Goal: Entertainment & Leisure: Consume media (video, audio)

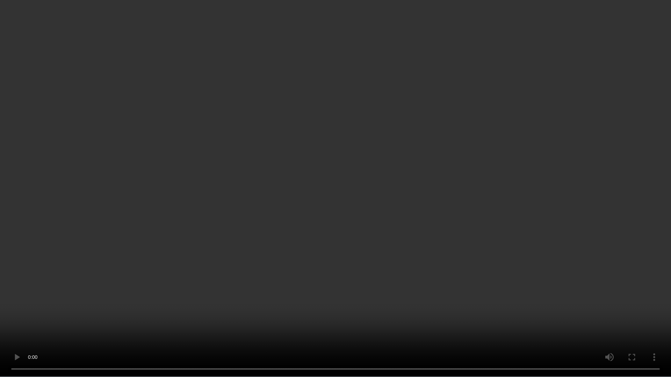
click at [394, 182] on video at bounding box center [335, 188] width 671 height 377
click at [393, 186] on video at bounding box center [335, 188] width 671 height 377
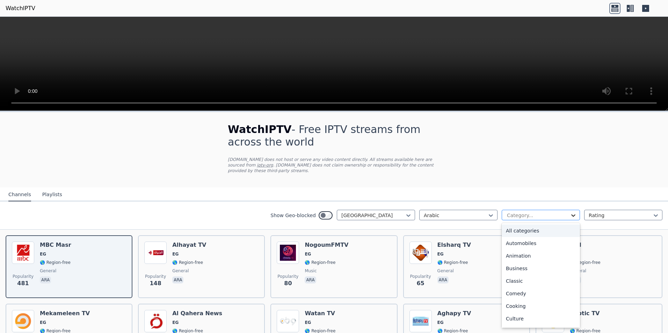
click at [570, 212] on icon at bounding box center [573, 215] width 7 height 7
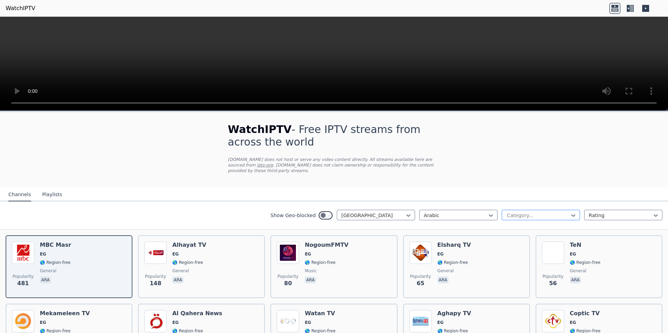
click at [570, 213] on div at bounding box center [573, 215] width 7 height 10
click at [630, 212] on div at bounding box center [620, 215] width 64 height 7
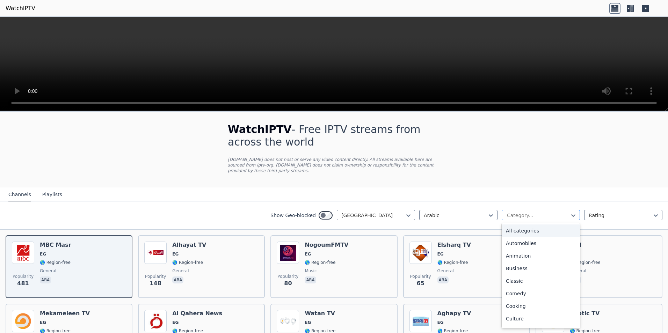
click at [542, 212] on div at bounding box center [538, 215] width 64 height 7
click at [517, 277] on div "Classic" at bounding box center [540, 281] width 78 height 13
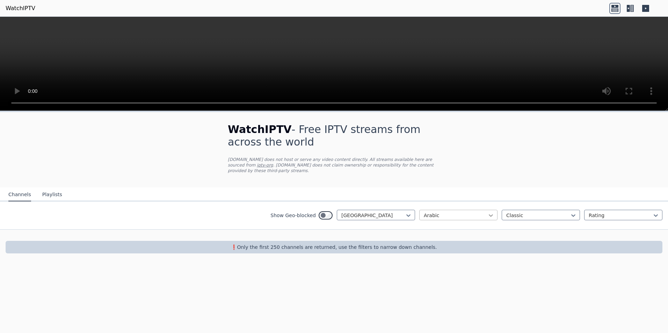
click at [489, 214] on icon at bounding box center [491, 215] width 4 height 2
click at [427, 251] on div "English" at bounding box center [458, 256] width 78 height 13
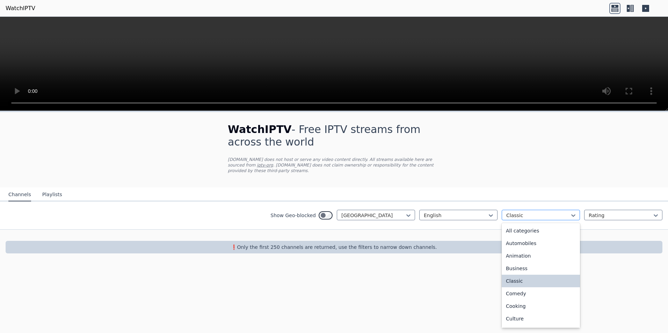
click at [566, 212] on div at bounding box center [538, 215] width 64 height 7
click at [542, 226] on div "All categories" at bounding box center [540, 231] width 78 height 13
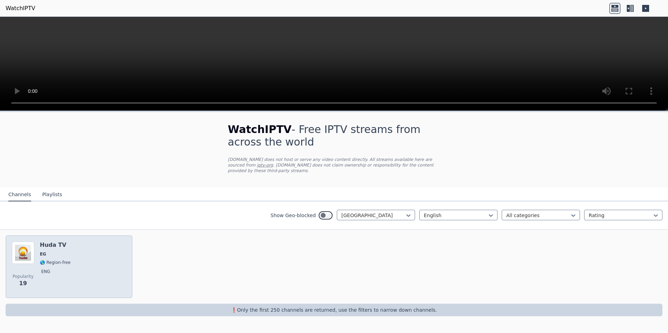
click at [76, 255] on div "Popularity 19 Huda TV EG 🌎 Region-free eng" at bounding box center [69, 267] width 114 height 50
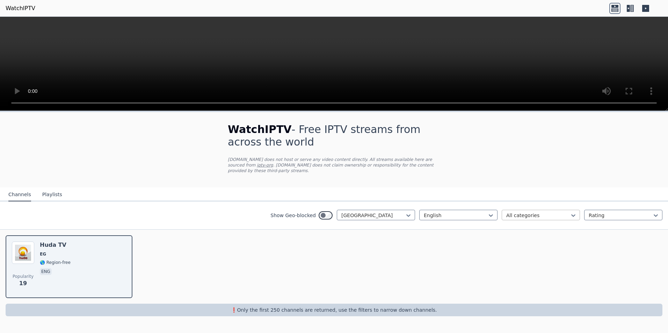
click at [569, 212] on div at bounding box center [538, 215] width 64 height 7
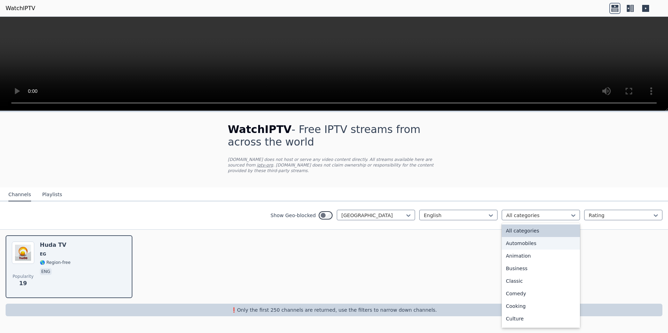
click at [538, 241] on div "Automobiles" at bounding box center [540, 243] width 78 height 13
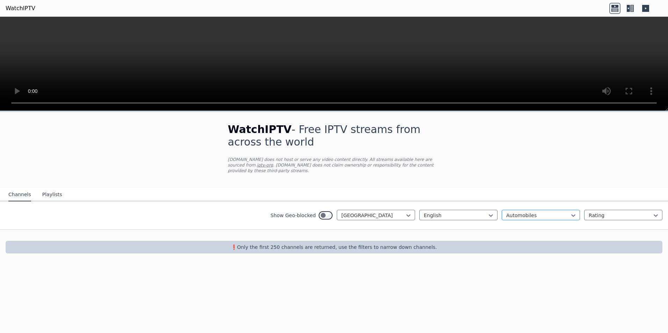
click at [569, 212] on div at bounding box center [538, 215] width 64 height 7
click at [519, 252] on div "Animation" at bounding box center [540, 256] width 78 height 13
click at [407, 212] on icon at bounding box center [408, 215] width 7 height 7
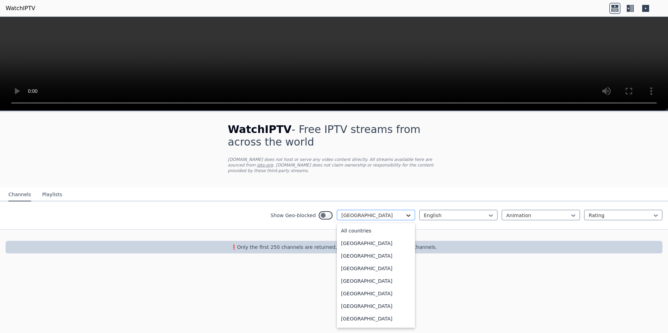
scroll to position [624, 0]
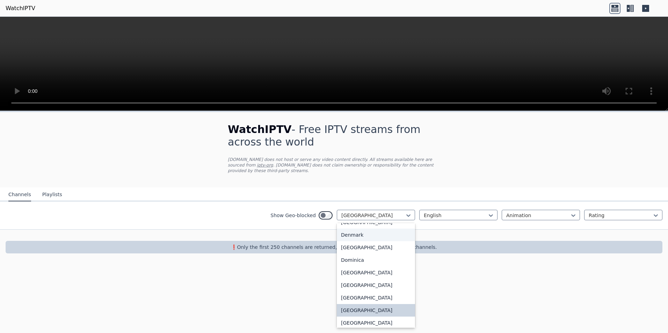
click at [353, 240] on div "Denmark" at bounding box center [376, 235] width 78 height 13
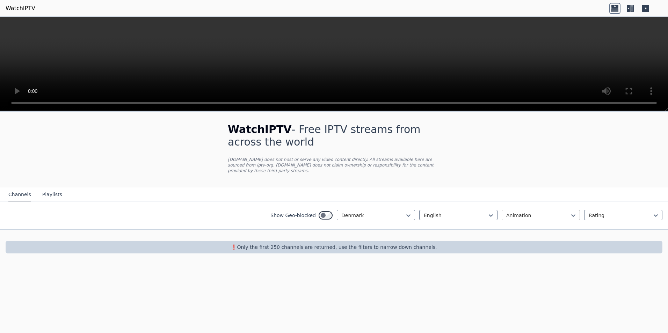
click at [554, 212] on div at bounding box center [538, 215] width 64 height 7
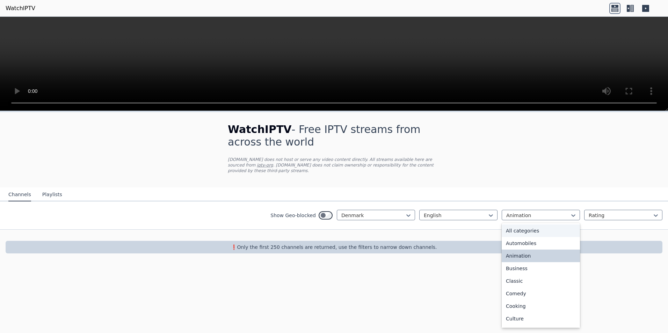
click at [542, 225] on div "All categories" at bounding box center [540, 231] width 78 height 13
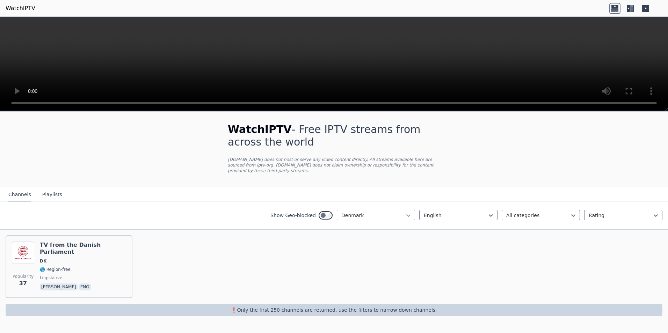
click at [408, 214] on icon at bounding box center [408, 215] width 4 height 2
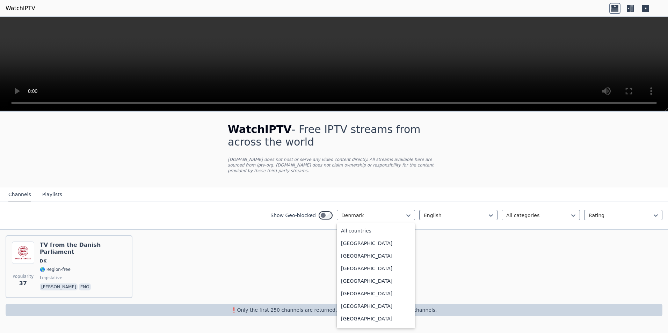
scroll to position [549, 0]
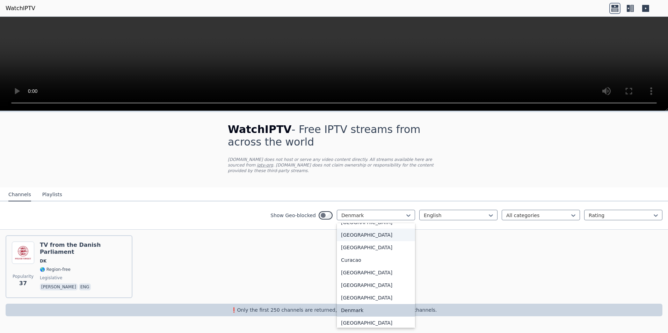
click at [372, 229] on div "[GEOGRAPHIC_DATA]" at bounding box center [376, 235] width 78 height 13
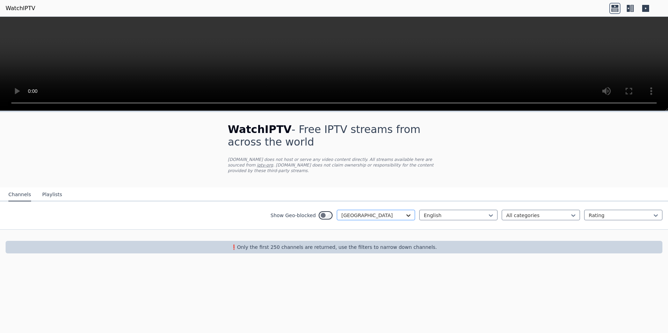
click at [406, 212] on icon at bounding box center [408, 215] width 7 height 7
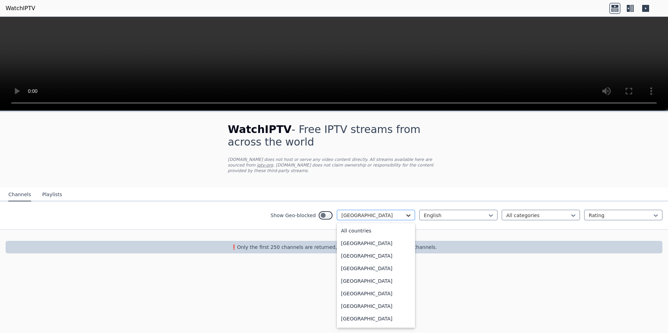
scroll to position [467, 0]
click at [373, 228] on div "[PERSON_NAME]" at bounding box center [376, 229] width 78 height 13
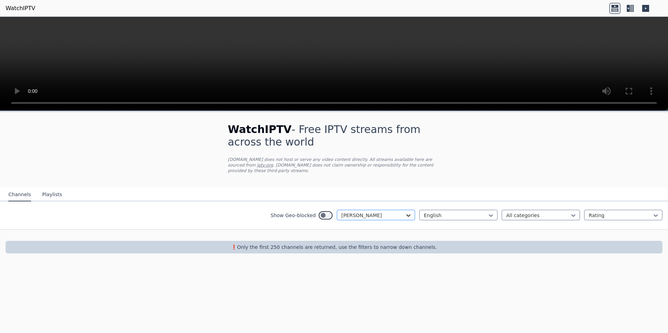
click at [409, 212] on icon at bounding box center [408, 215] width 7 height 7
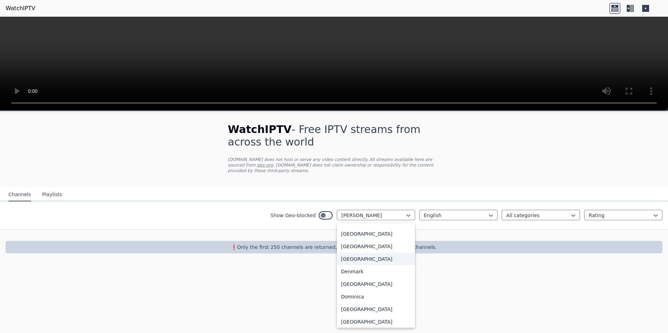
scroll to position [588, 0]
click at [360, 261] on div "[GEOGRAPHIC_DATA]" at bounding box center [376, 258] width 78 height 13
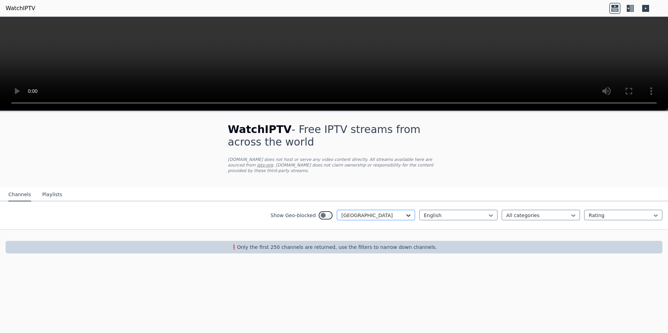
click at [406, 212] on icon at bounding box center [408, 215] width 7 height 7
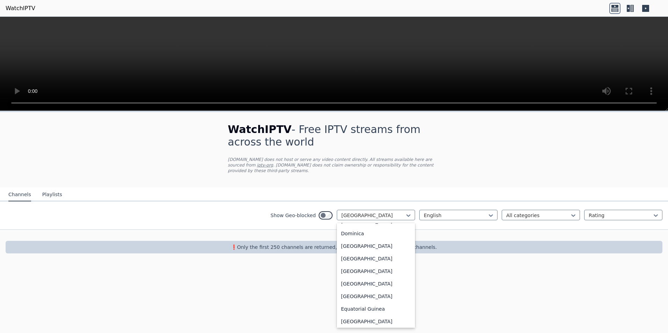
scroll to position [679, 0]
click at [356, 259] on div "[GEOGRAPHIC_DATA]" at bounding box center [376, 256] width 78 height 13
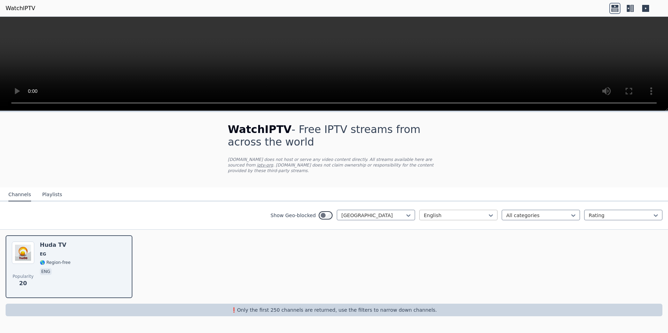
click at [454, 212] on div at bounding box center [456, 215] width 64 height 7
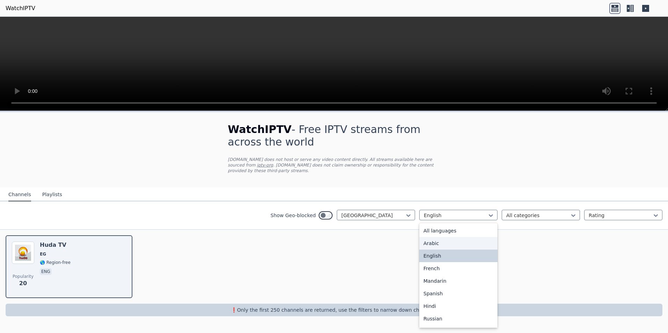
click at [435, 240] on div "Arabic" at bounding box center [458, 243] width 78 height 13
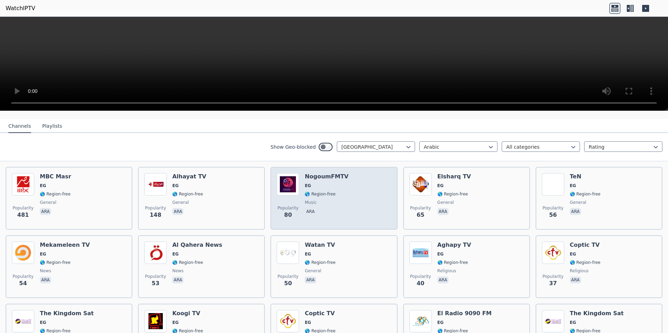
scroll to position [56, 0]
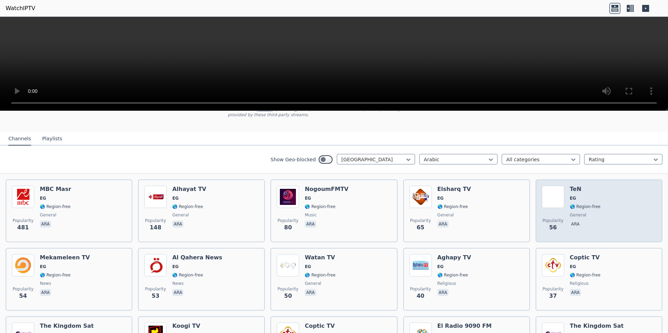
click at [570, 196] on span "EG" at bounding box center [573, 199] width 6 height 6
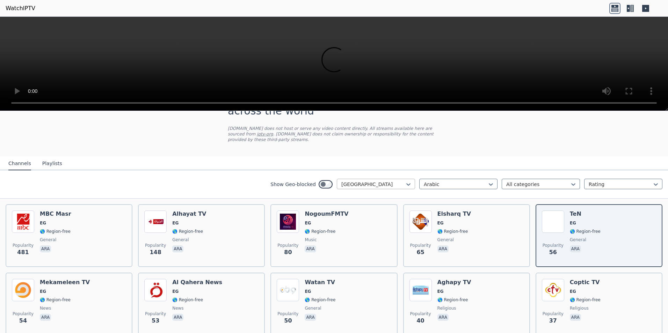
scroll to position [0, 0]
